Goal: Task Accomplishment & Management: Complete application form

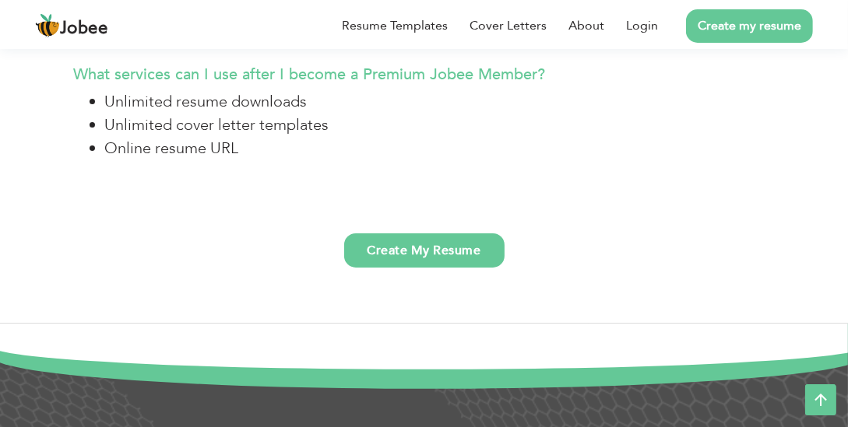
scroll to position [3677, 0]
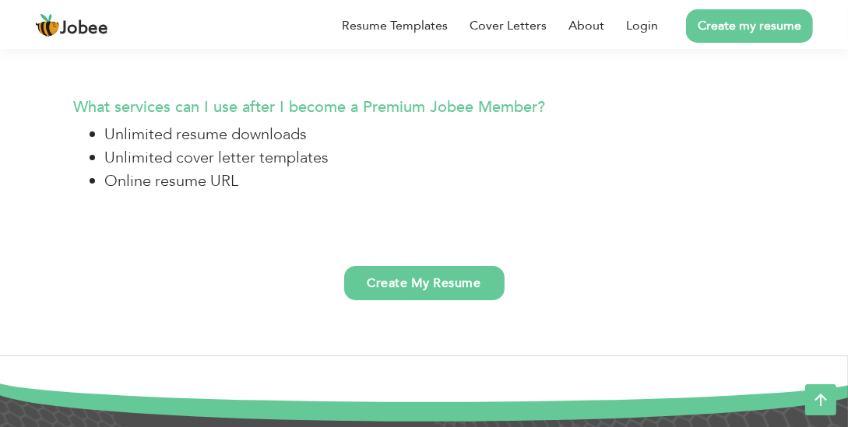
click at [420, 274] on link "Create My Resume" at bounding box center [424, 283] width 160 height 34
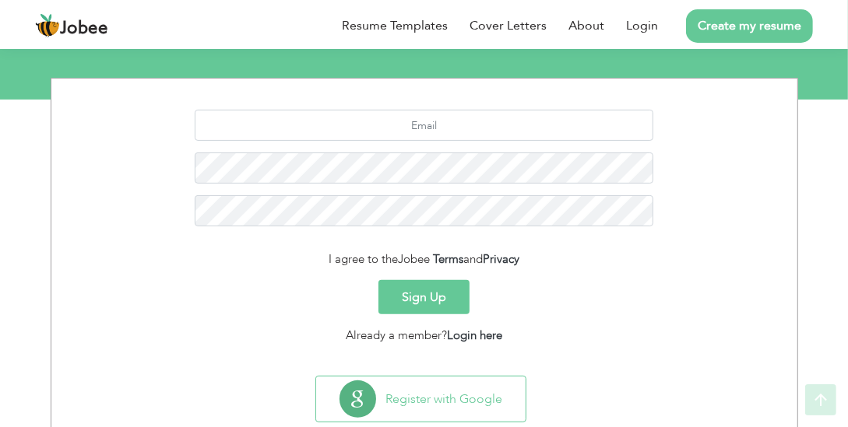
scroll to position [218, 0]
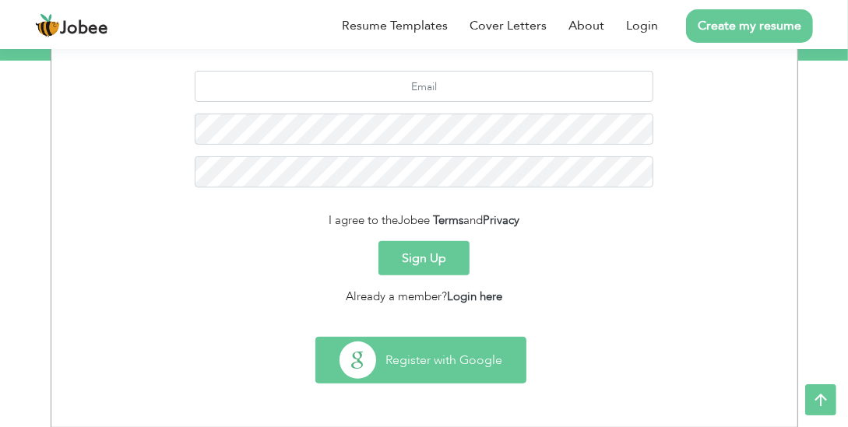
click at [434, 355] on button "Register with Google" at bounding box center [420, 360] width 209 height 45
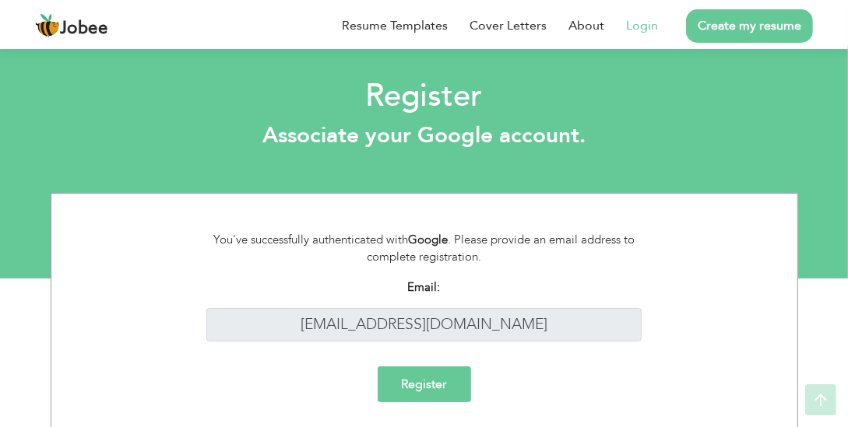
scroll to position [80, 0]
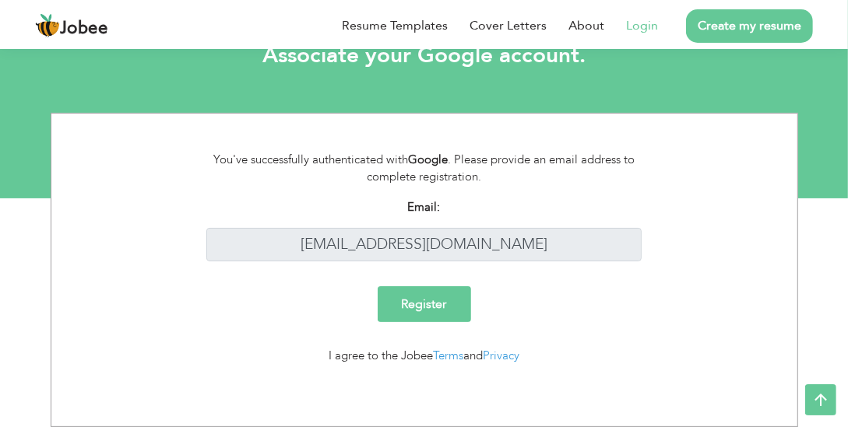
click at [398, 297] on input "Register" at bounding box center [424, 305] width 93 height 36
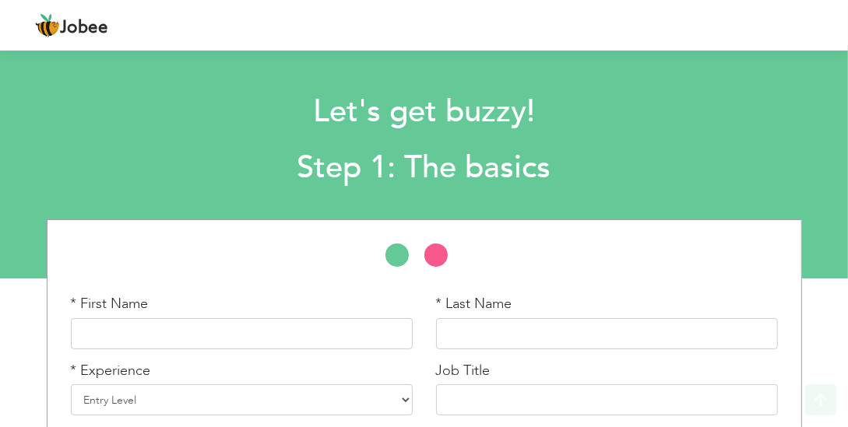
scroll to position [136, 0]
